Goal: Task Accomplishment & Management: Use online tool/utility

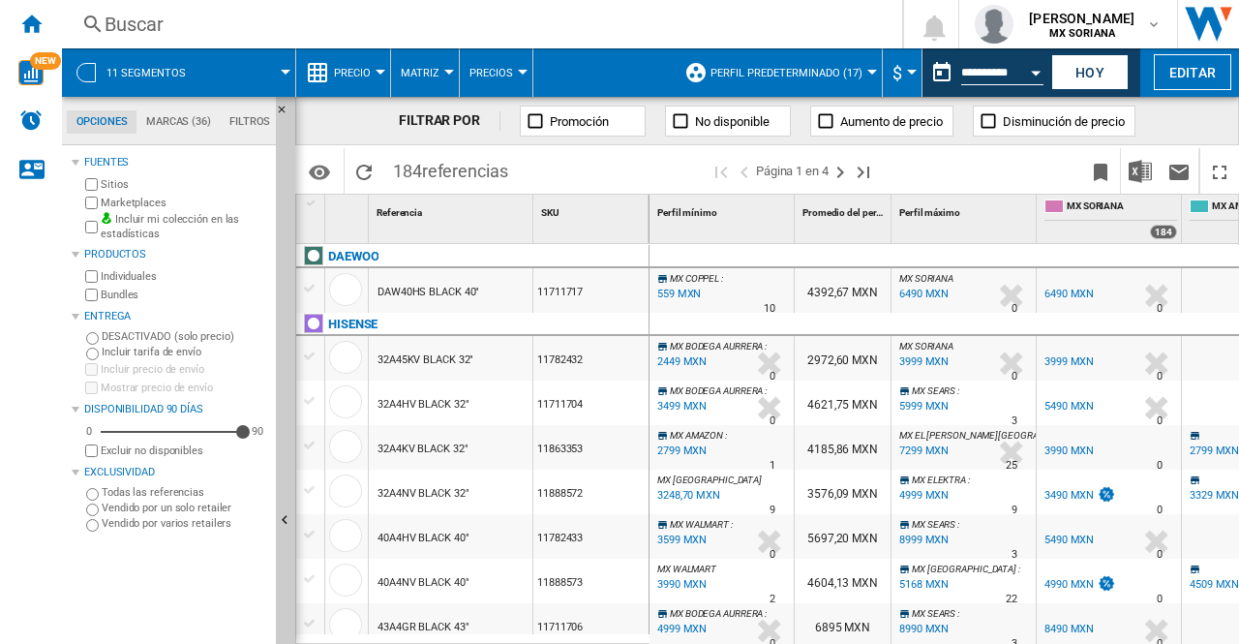
click at [328, 60] on div "Precio" at bounding box center [343, 72] width 75 height 48
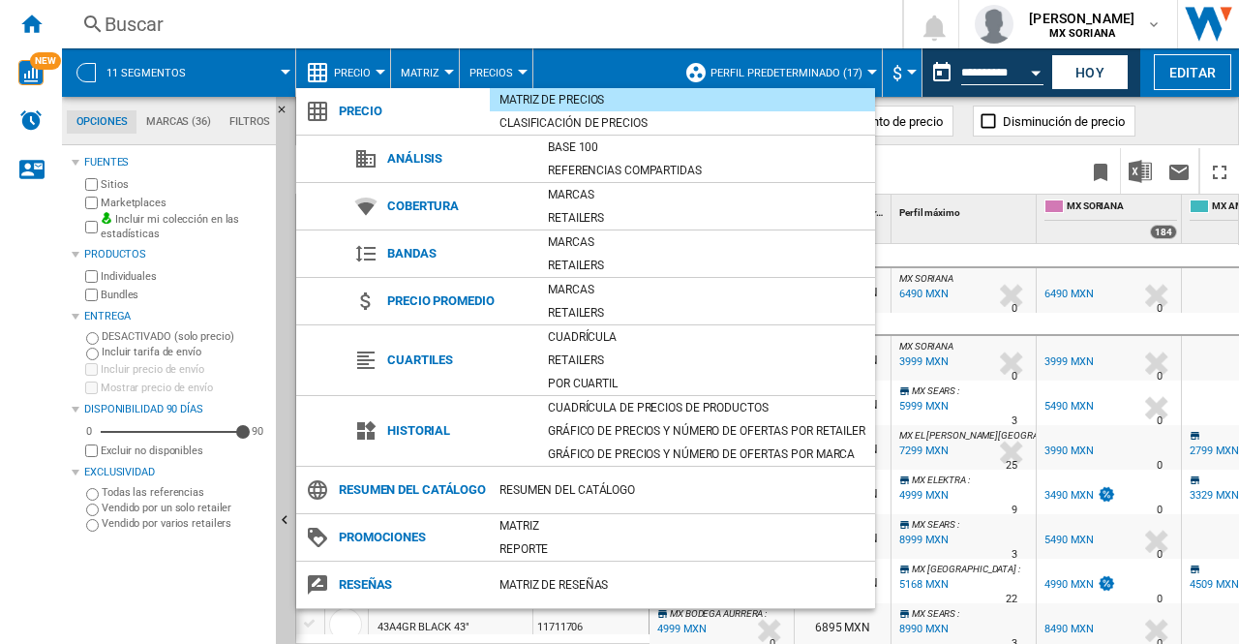
click at [552, 95] on div "Matriz de precios" at bounding box center [682, 99] width 385 height 19
click at [150, 586] on md-backdrop at bounding box center [619, 322] width 1239 height 644
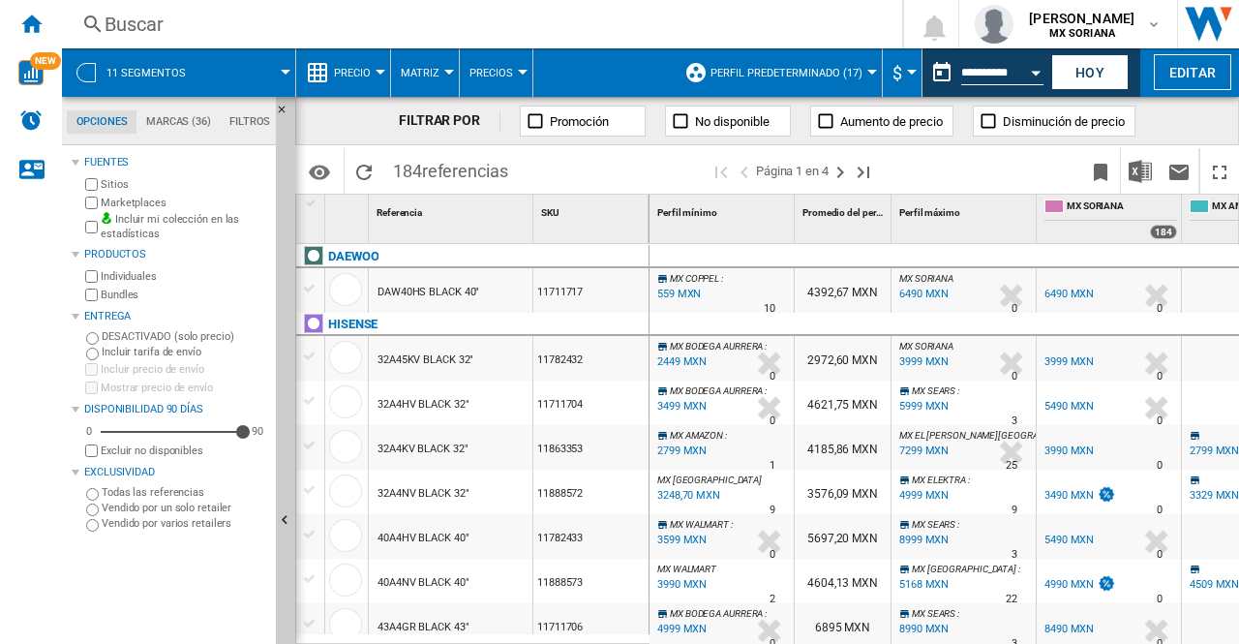
click at [346, 78] on span "Precio" at bounding box center [352, 73] width 37 height 13
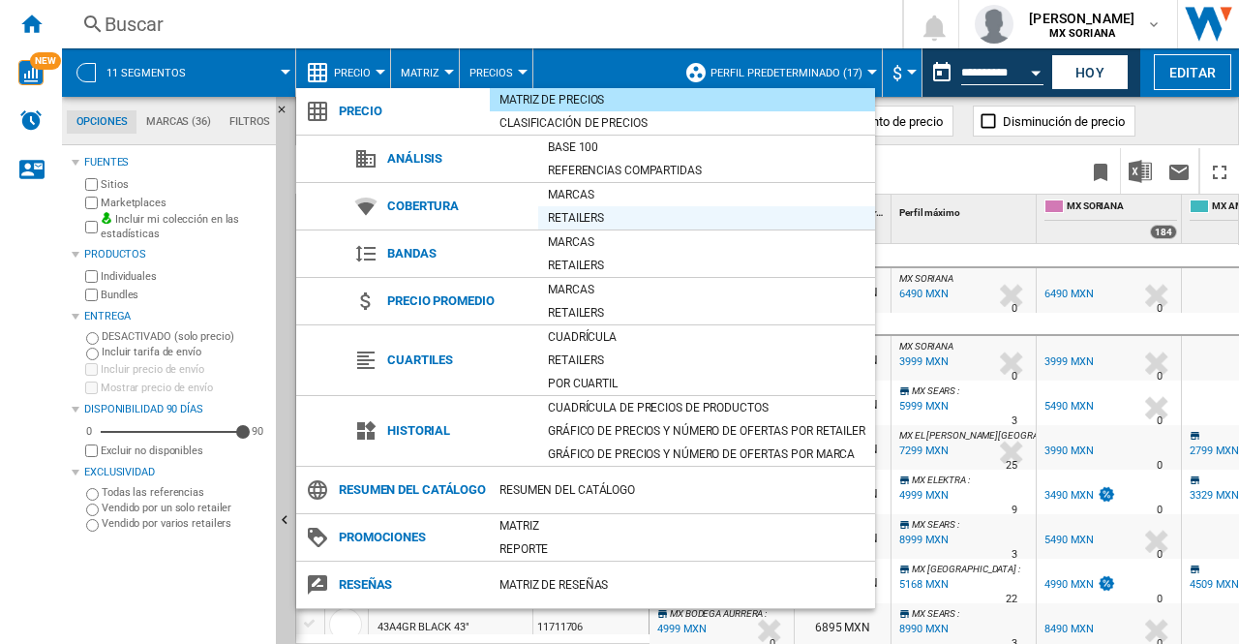
click at [572, 219] on div "Retailers" at bounding box center [706, 217] width 337 height 19
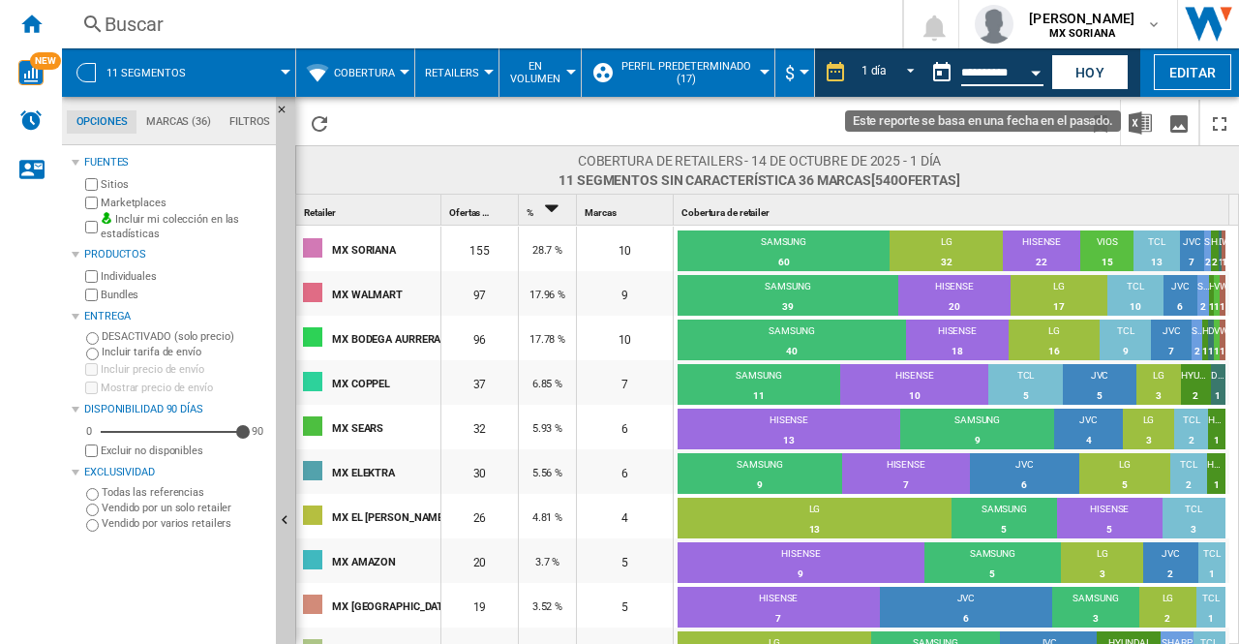
click at [970, 81] on input "**********" at bounding box center [1003, 75] width 82 height 17
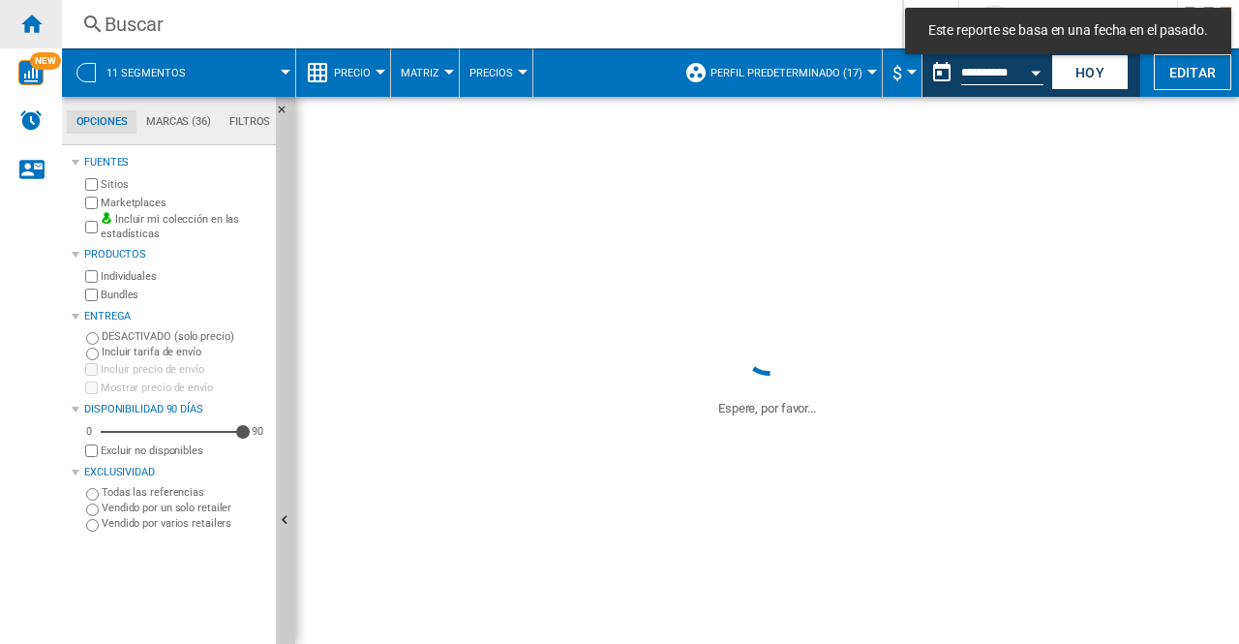
click at [34, 22] on ng-md-icon "Inicio" at bounding box center [30, 23] width 23 height 23
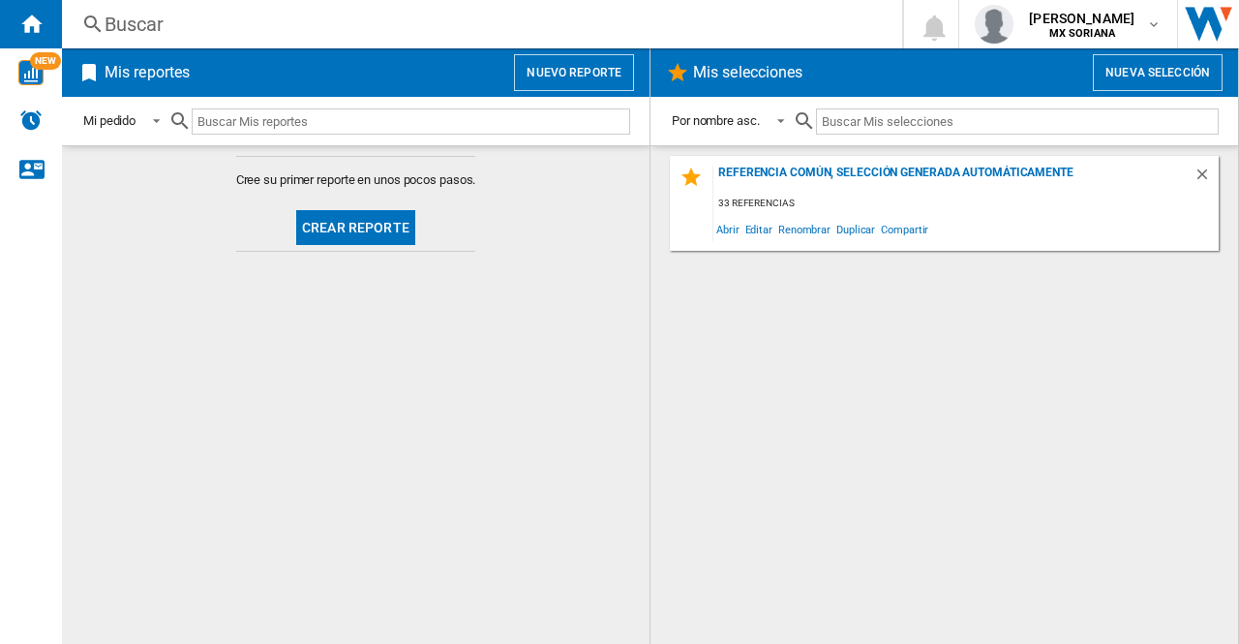
click at [345, 228] on button "Crear reporte" at bounding box center [355, 227] width 119 height 35
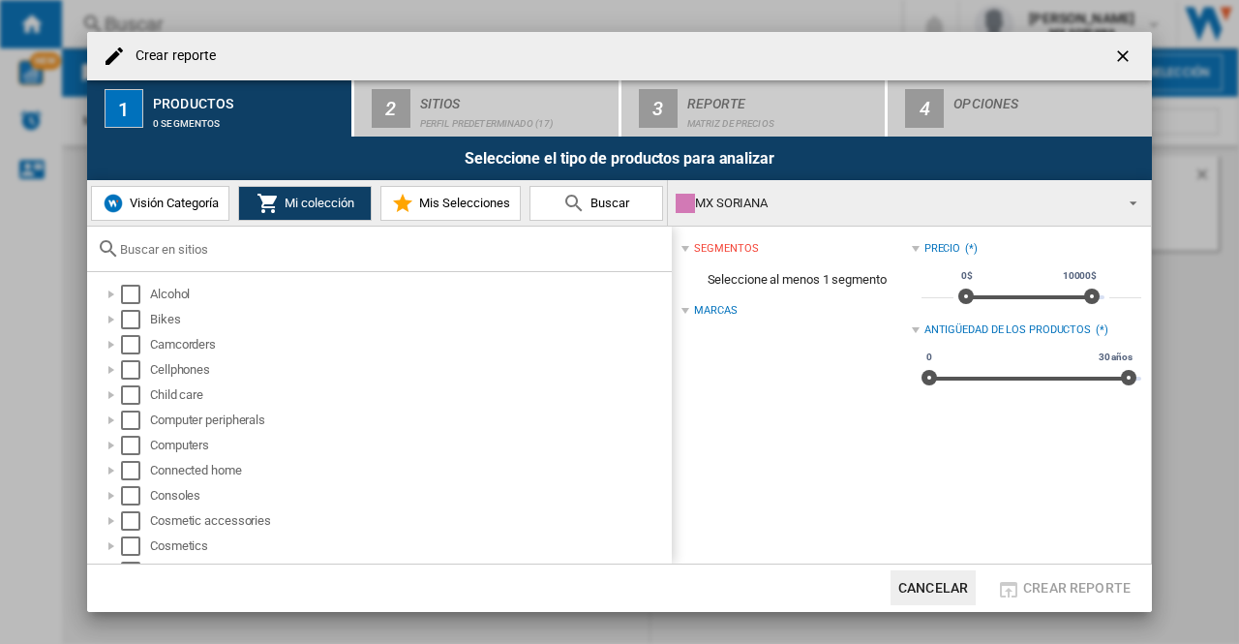
click at [143, 212] on button "Visión Categoría" at bounding box center [160, 203] width 138 height 35
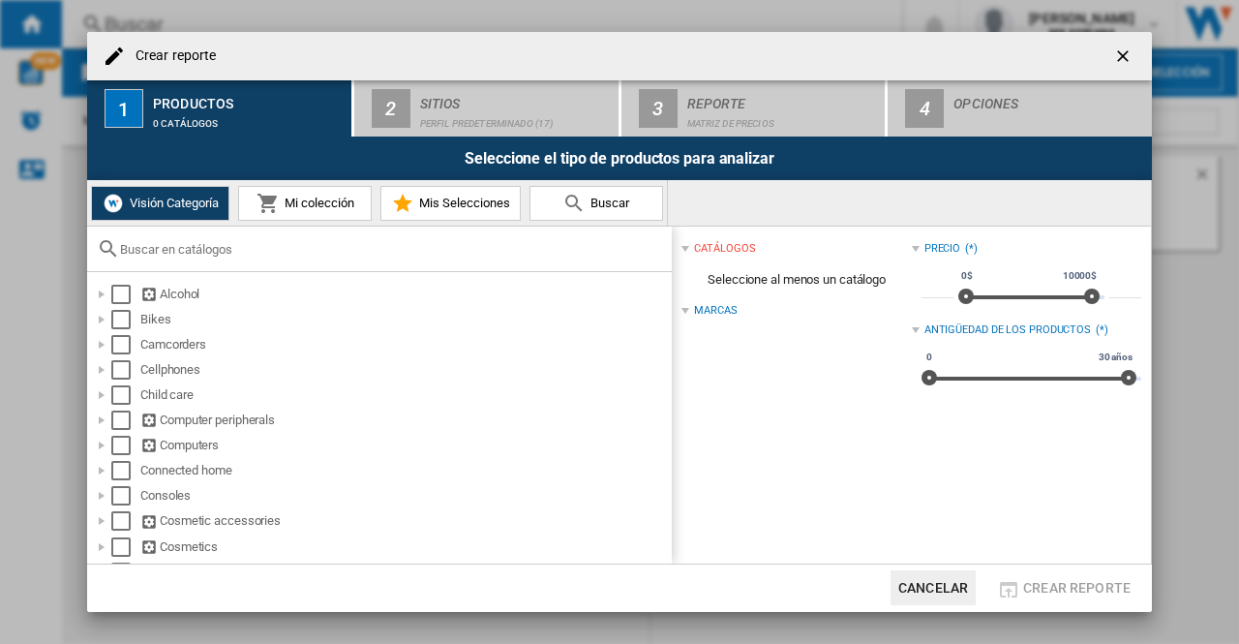
click at [170, 257] on div at bounding box center [379, 250] width 585 height 46
click at [111, 257] on md-icon at bounding box center [108, 248] width 23 height 23
click at [107, 254] on md-icon at bounding box center [108, 248] width 23 height 23
click at [107, 247] on md-icon at bounding box center [108, 248] width 23 height 23
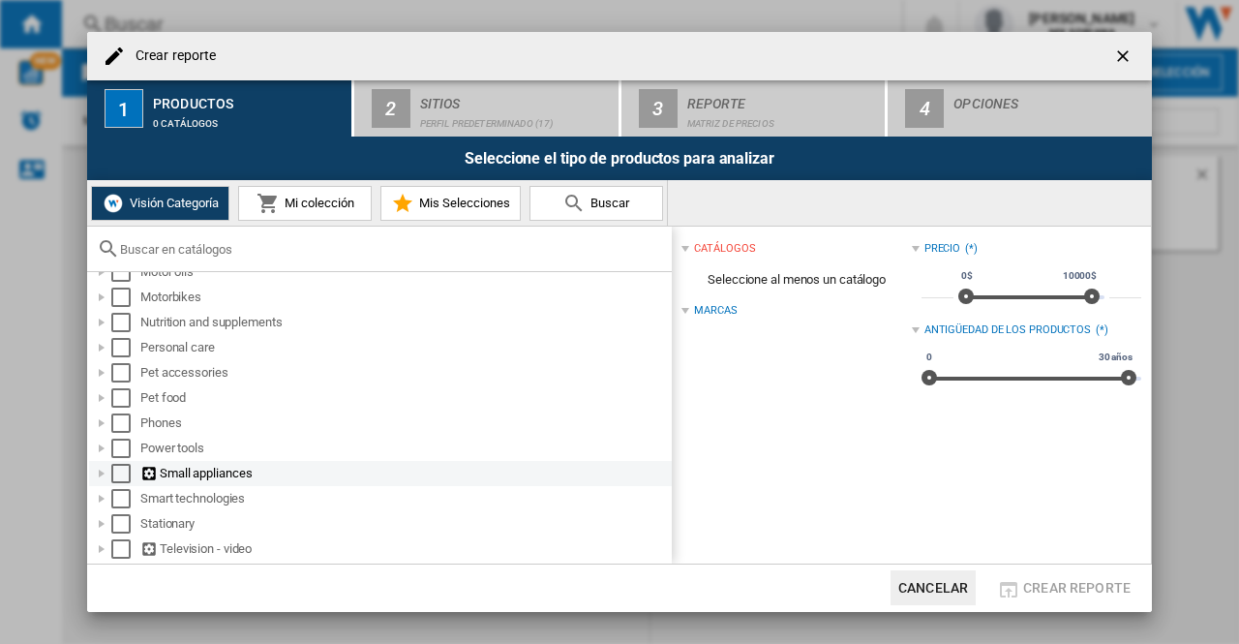
scroll to position [804, 0]
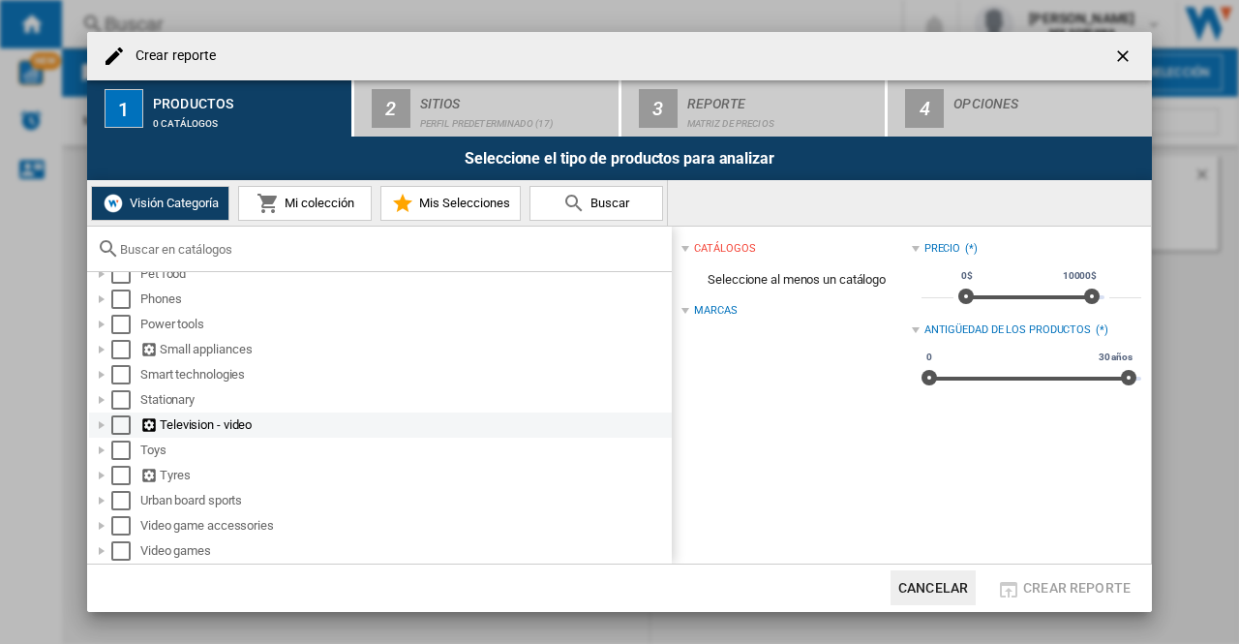
click at [101, 425] on div at bounding box center [101, 424] width 19 height 19
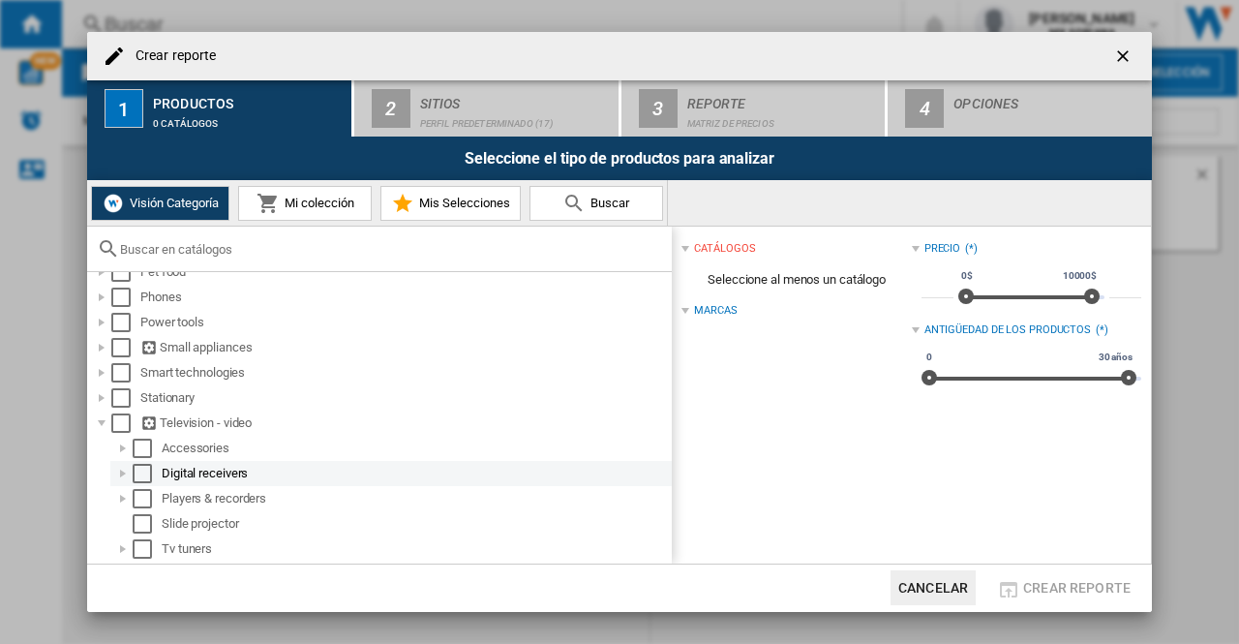
scroll to position [981, 0]
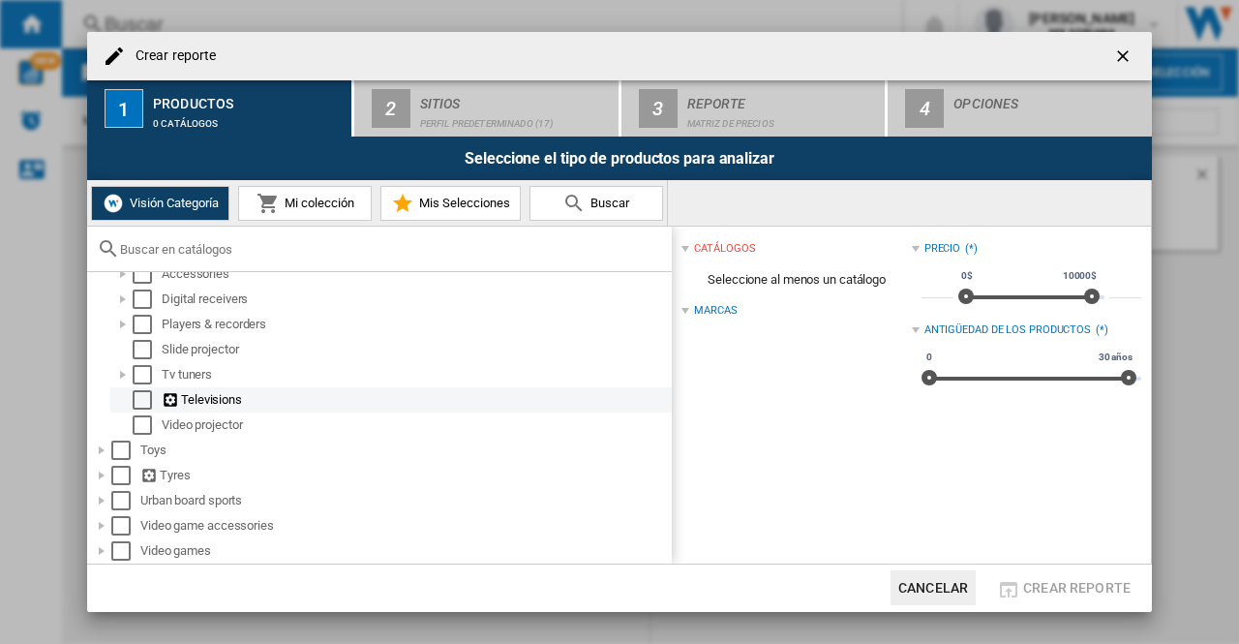
click at [139, 403] on div "Select" at bounding box center [142, 399] width 19 height 19
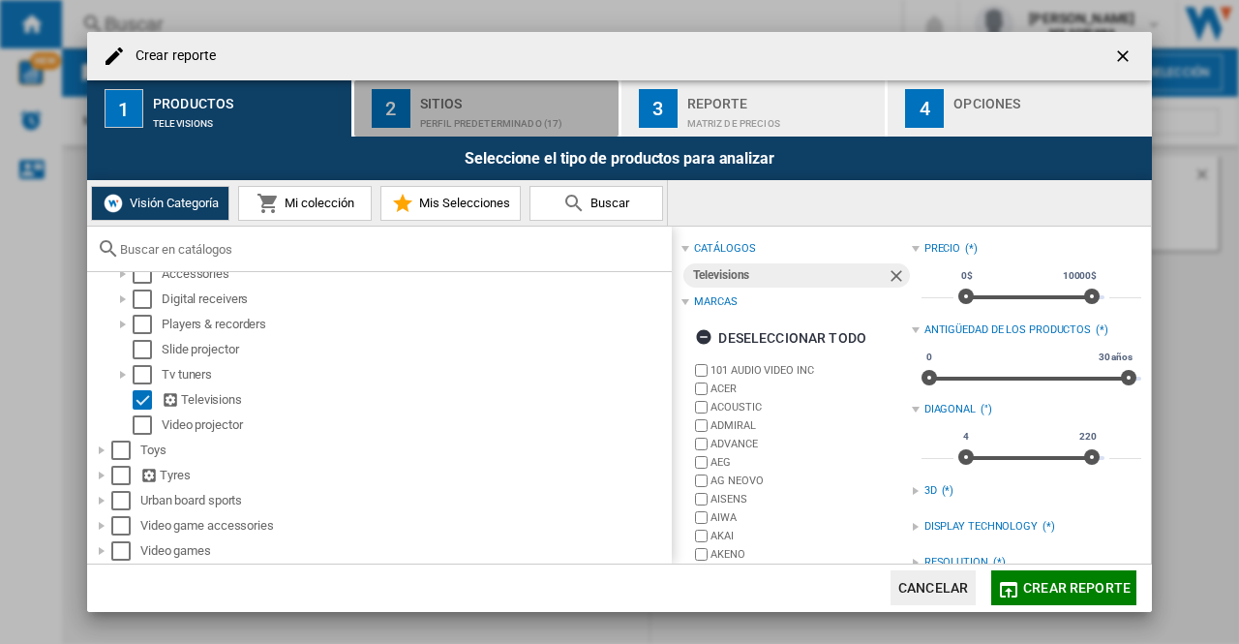
click at [472, 105] on div "Sitios" at bounding box center [515, 98] width 191 height 20
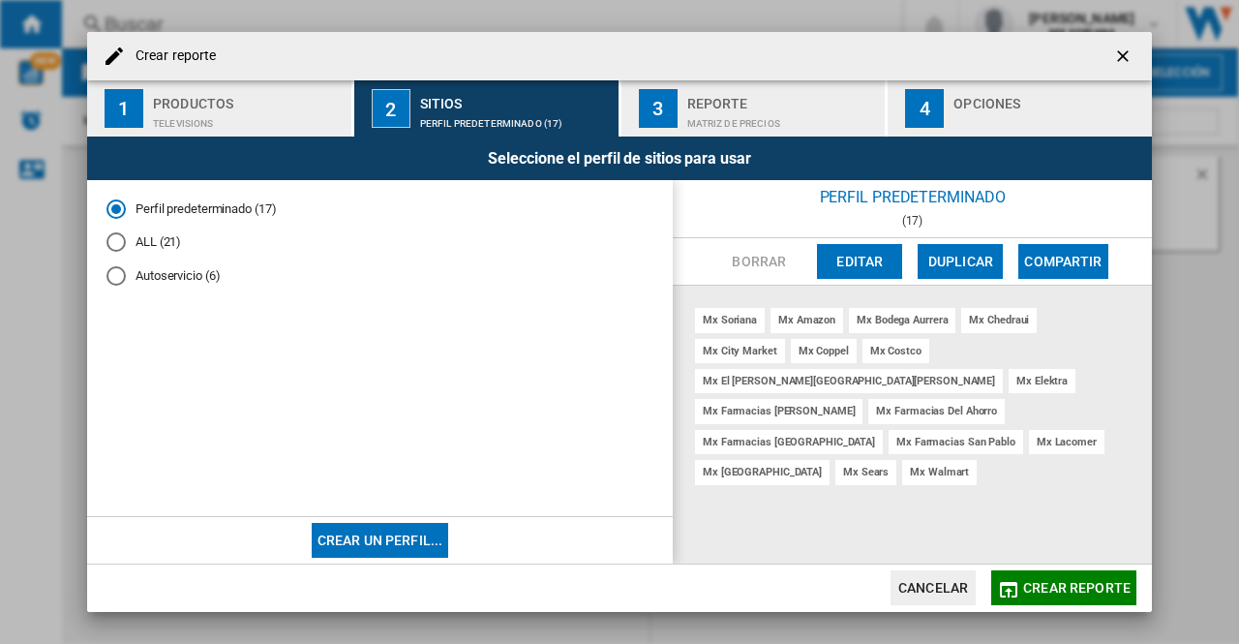
click at [690, 121] on div "Matriz de precios" at bounding box center [783, 118] width 191 height 20
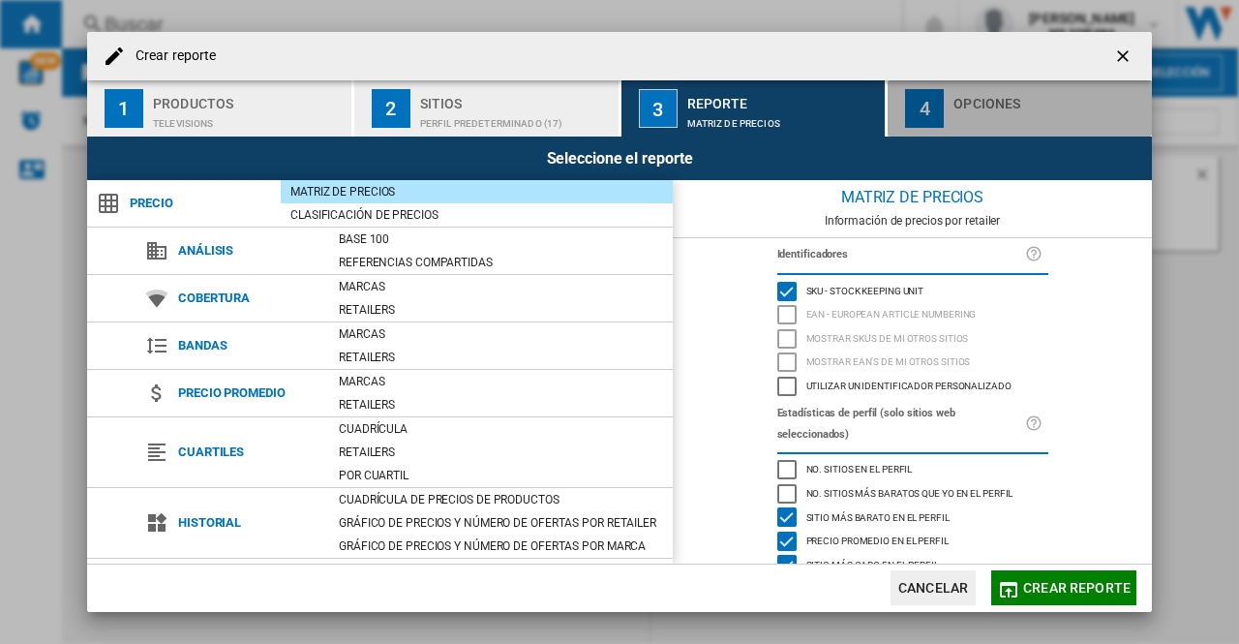
click at [977, 120] on div "button" at bounding box center [1049, 118] width 191 height 20
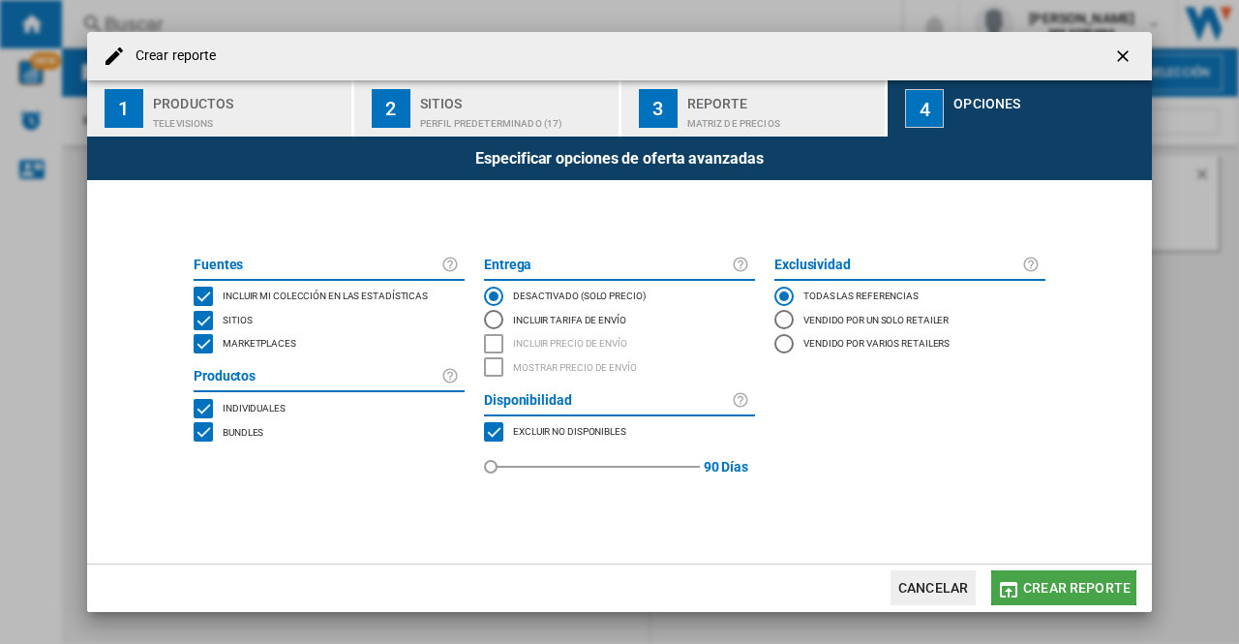
click at [1046, 584] on span "Crear reporte" at bounding box center [1077, 587] width 107 height 15
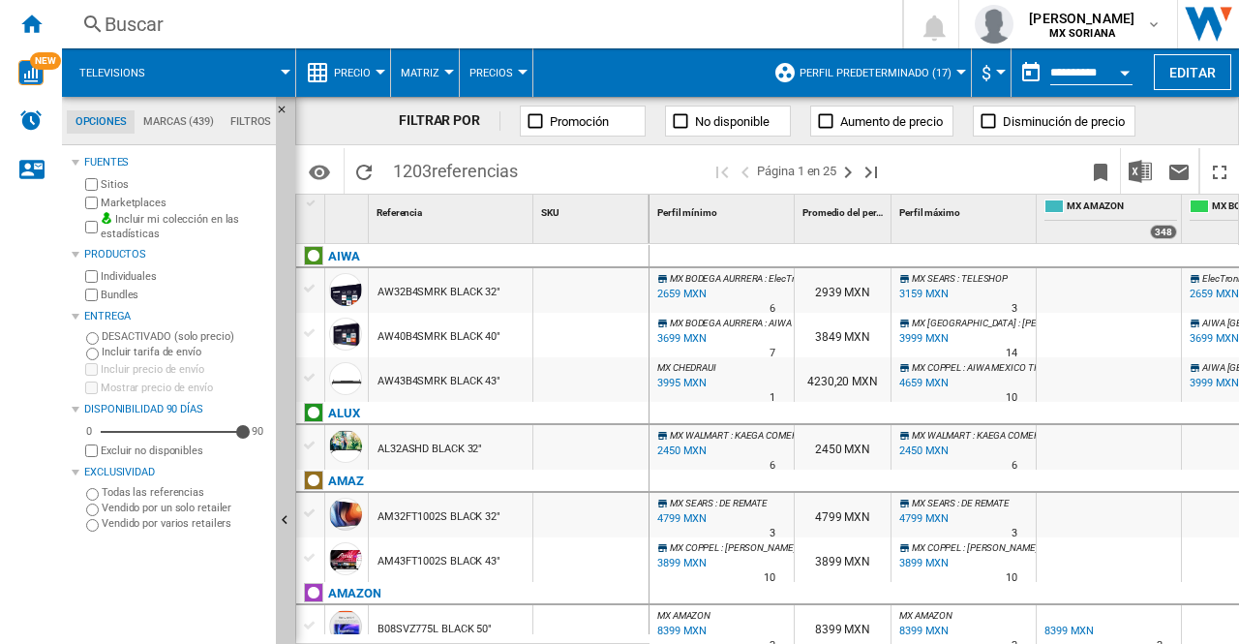
click at [323, 84] on div "Precio" at bounding box center [343, 72] width 75 height 48
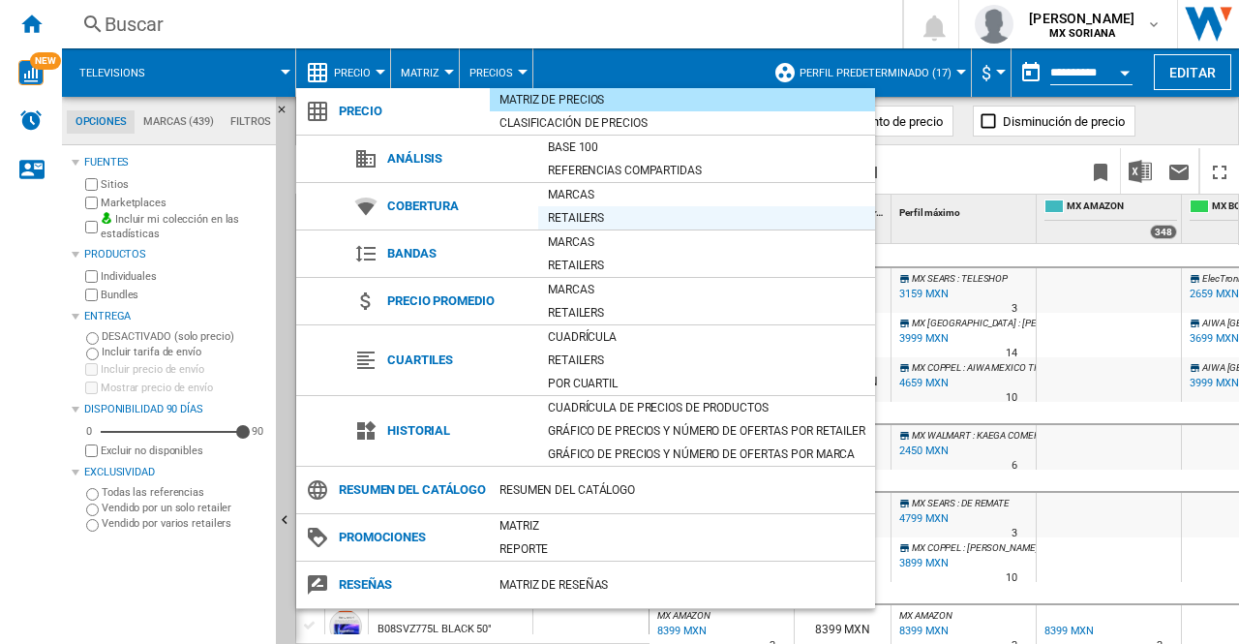
click at [579, 215] on div "Retailers" at bounding box center [706, 217] width 337 height 19
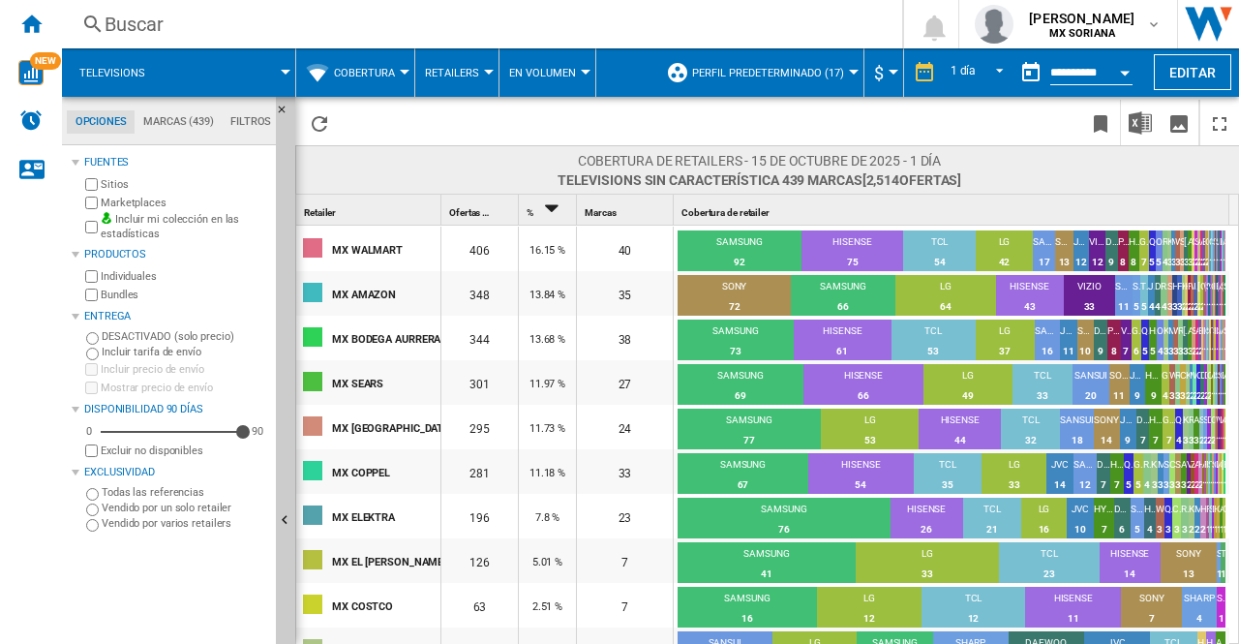
scroll to position [97, 0]
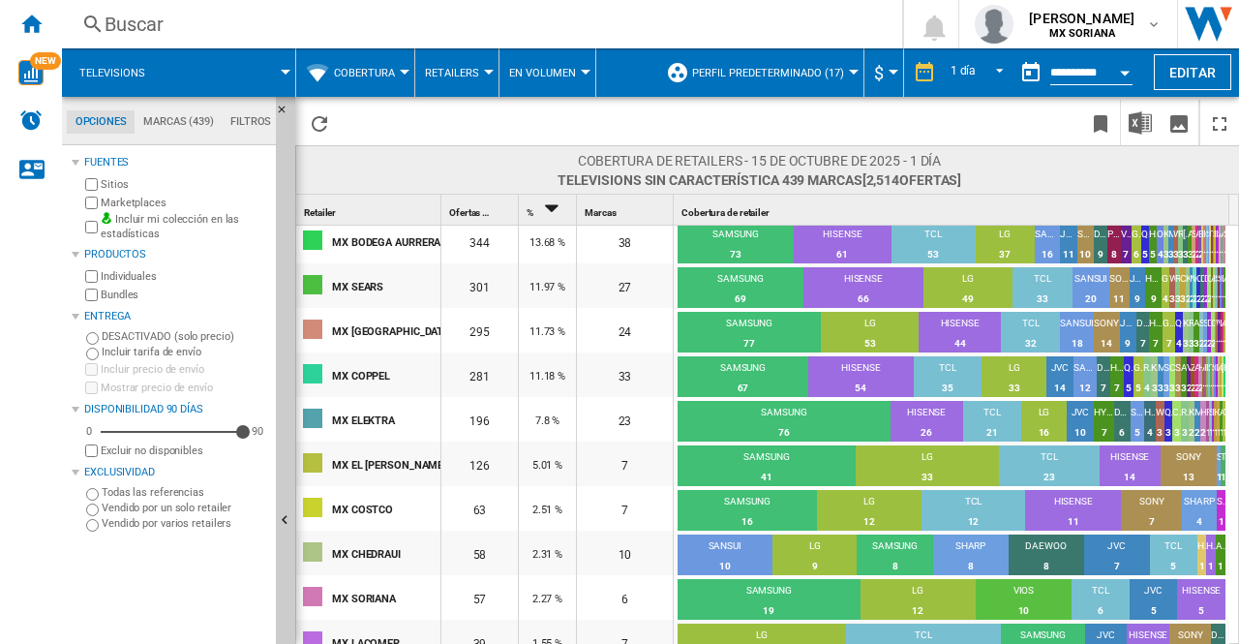
click at [787, 79] on button "Perfil predeterminado (17)" at bounding box center [773, 72] width 162 height 48
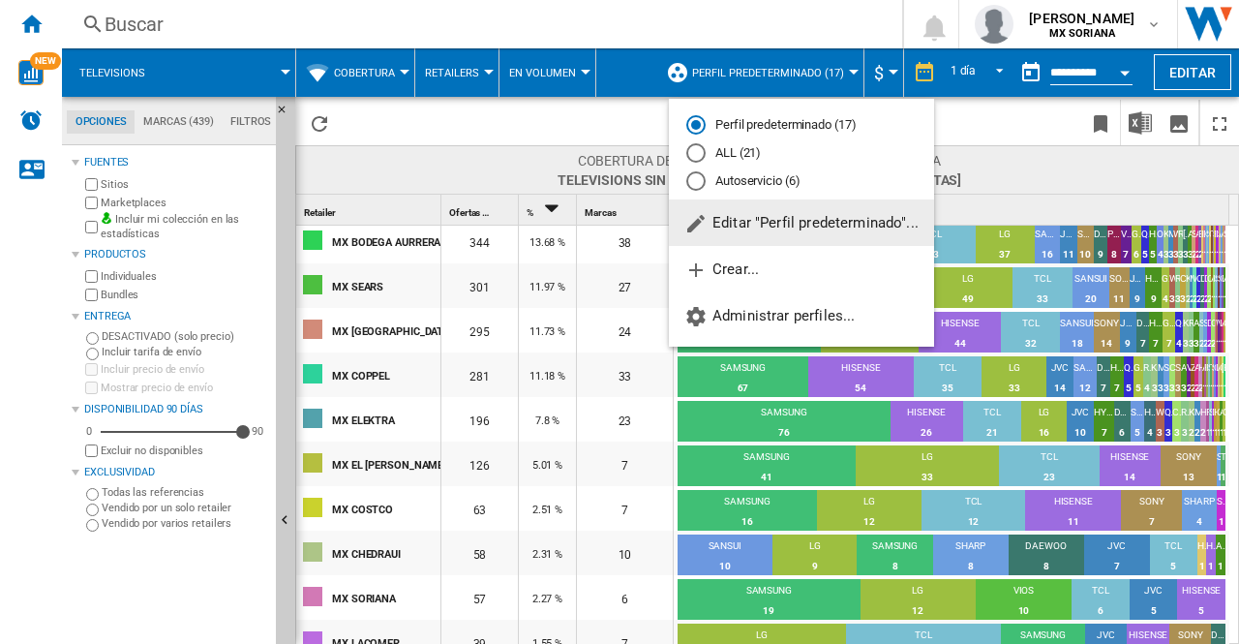
click at [535, 106] on md-backdrop at bounding box center [619, 322] width 1239 height 644
